Goal: Navigation & Orientation: Understand site structure

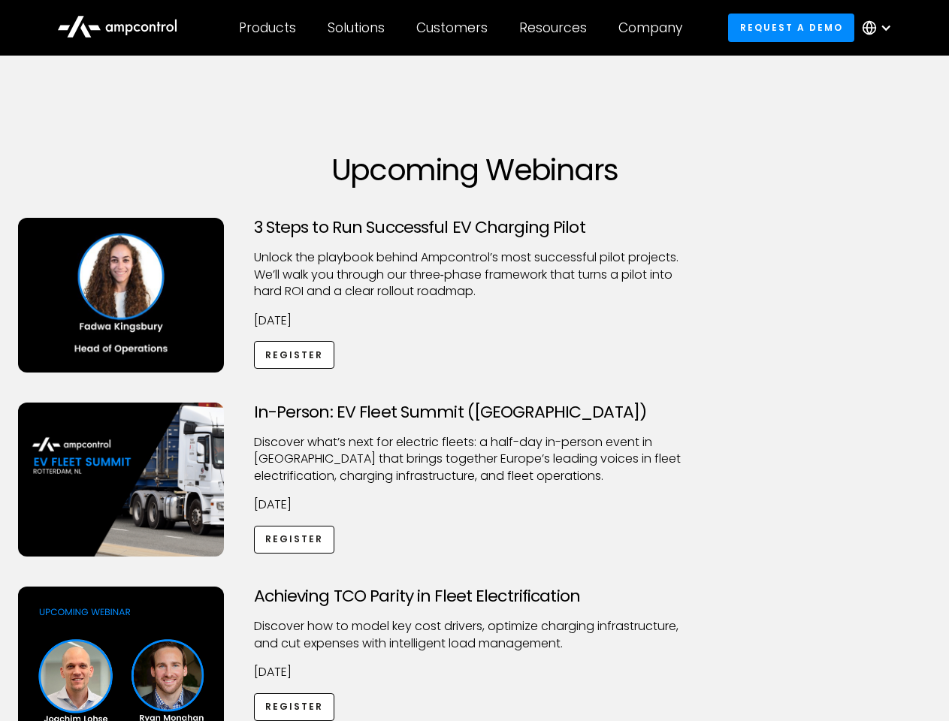
click at [462, 28] on div "Customers" at bounding box center [451, 28] width 71 height 17
click at [267, 28] on div "Products" at bounding box center [267, 28] width 57 height 17
click at [357, 28] on div "Solutions" at bounding box center [356, 28] width 57 height 17
click at [455, 28] on div "Customers" at bounding box center [451, 28] width 71 height 17
click at [556, 28] on div "Resources" at bounding box center [553, 28] width 68 height 17
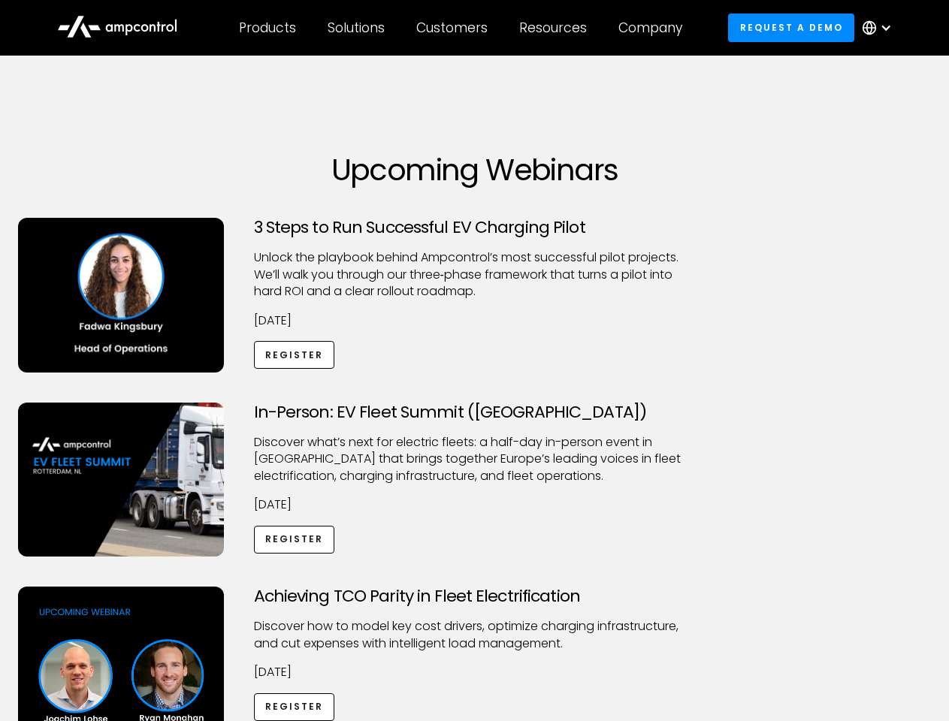
click at [655, 28] on div "Company" at bounding box center [650, 28] width 64 height 17
click at [462, 28] on div "Customers" at bounding box center [451, 28] width 71 height 17
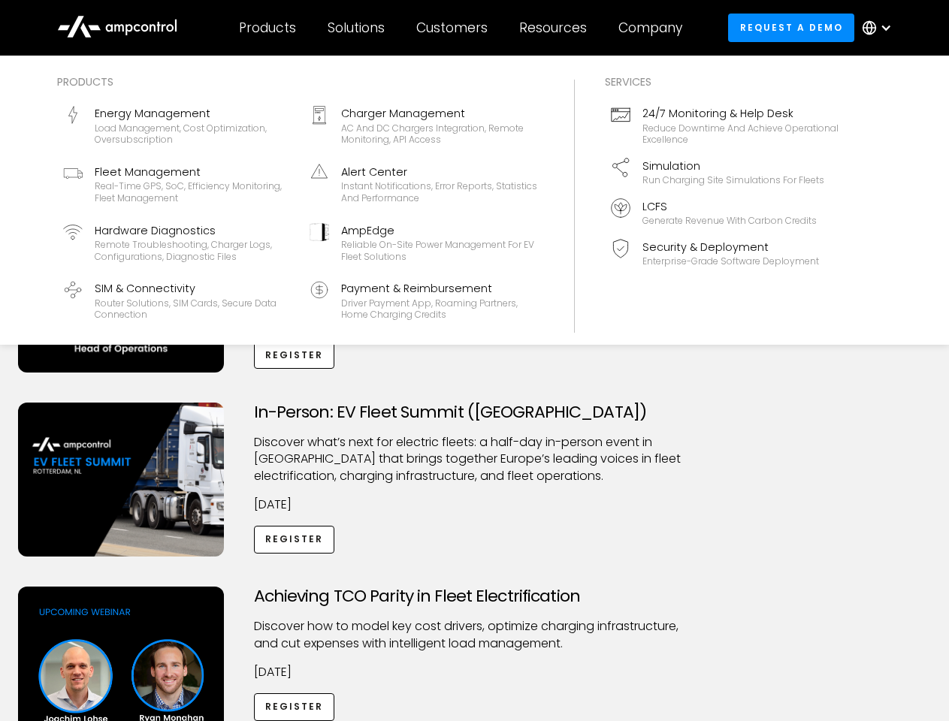
click at [267, 28] on div "Products" at bounding box center [267, 28] width 57 height 17
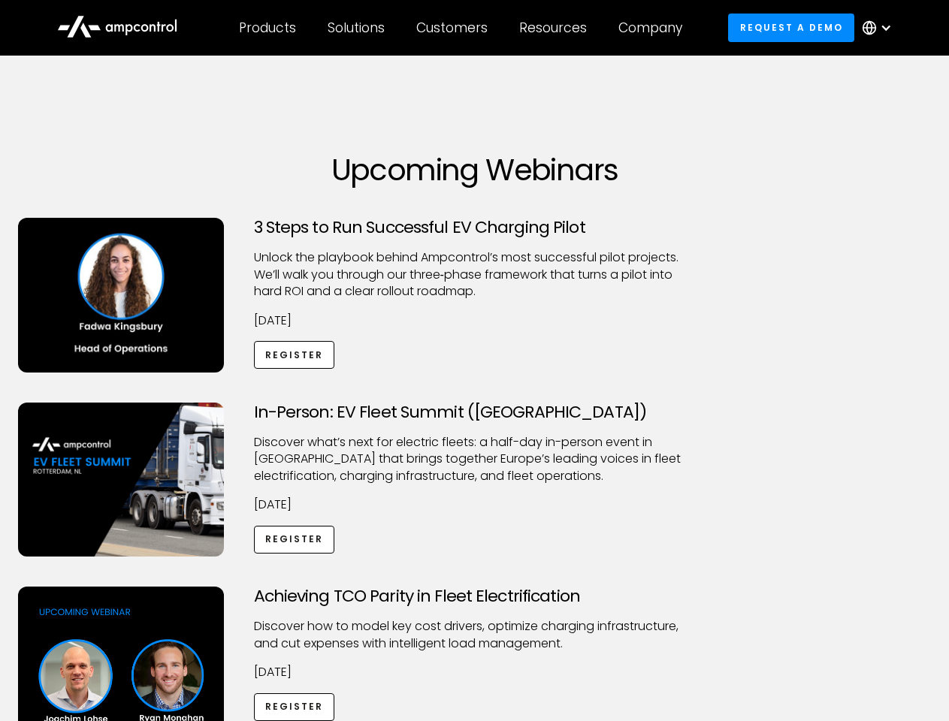
click at [357, 28] on div "Solutions" at bounding box center [356, 28] width 57 height 17
